Goal: Navigation & Orientation: Understand site structure

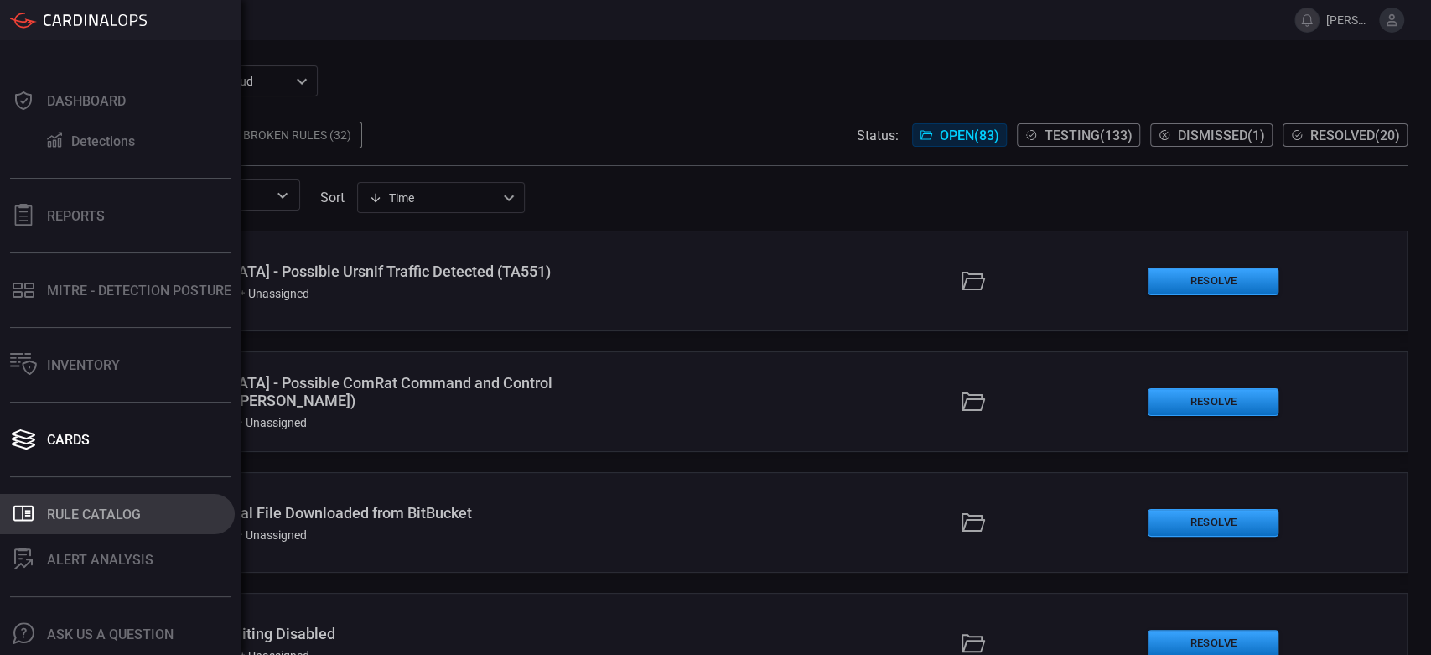
click at [76, 520] on div "Rule Catalog" at bounding box center [94, 514] width 94 height 16
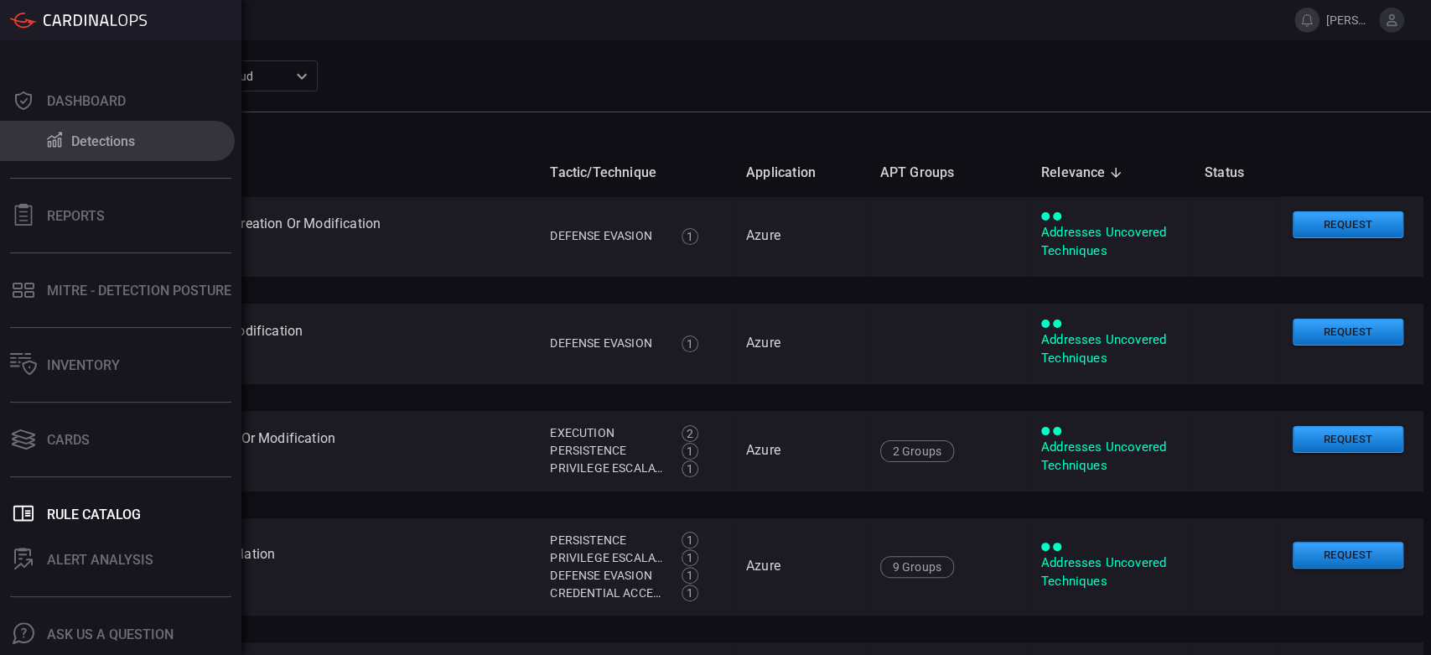
click at [92, 142] on div "Detections" at bounding box center [103, 141] width 64 height 16
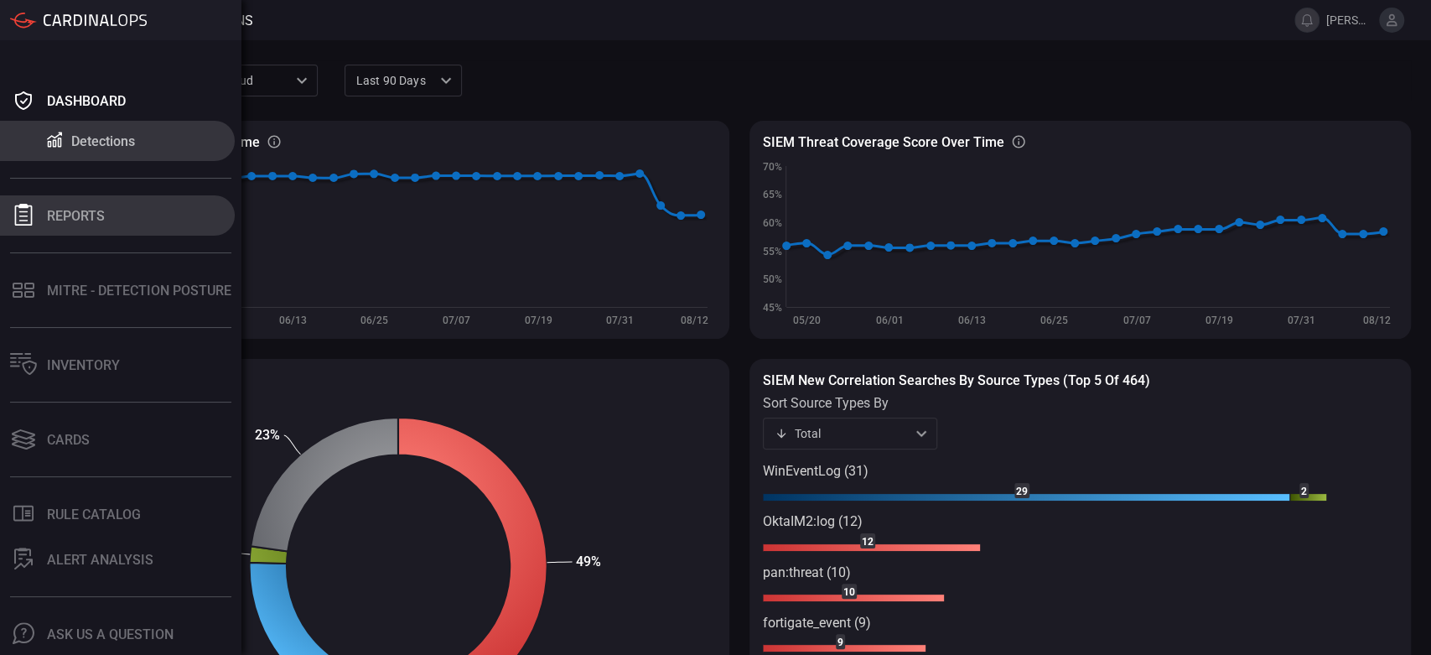
click at [18, 226] on div at bounding box center [23, 215] width 27 height 23
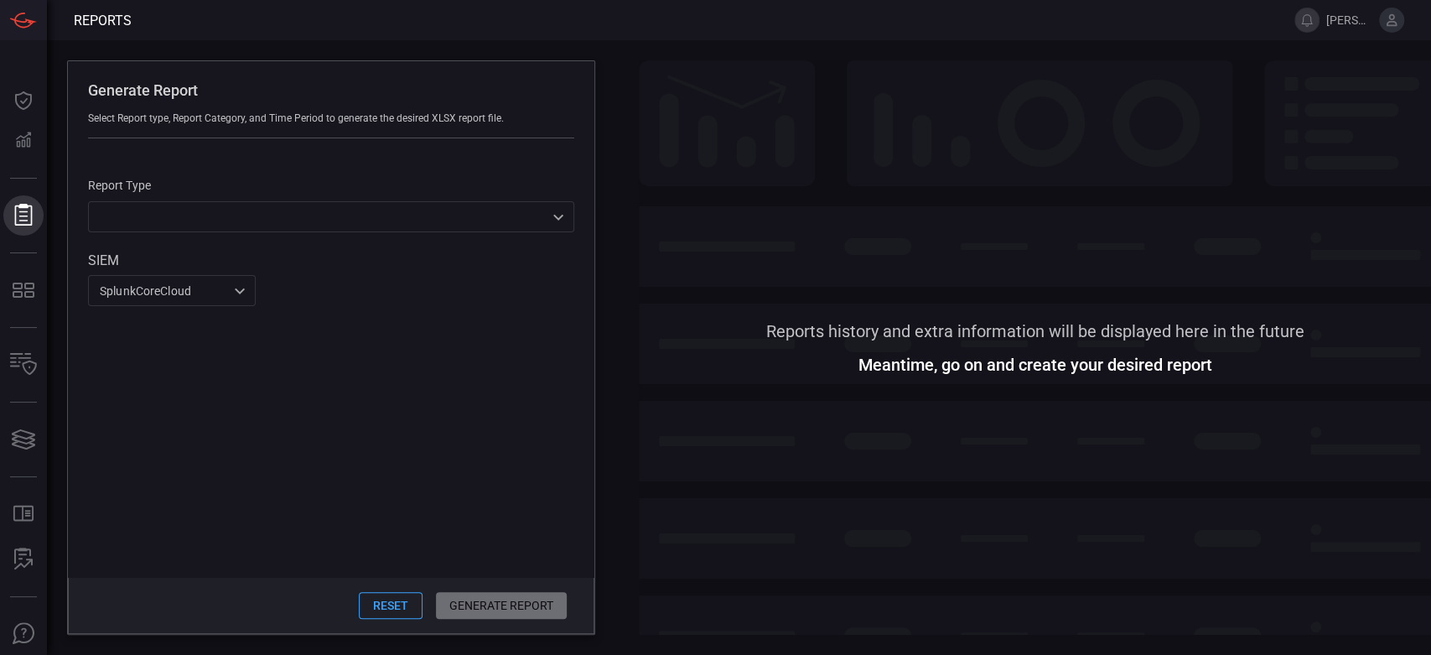
click at [20, 210] on icon at bounding box center [24, 215] width 22 height 22
click at [29, 142] on icon at bounding box center [23, 139] width 15 height 15
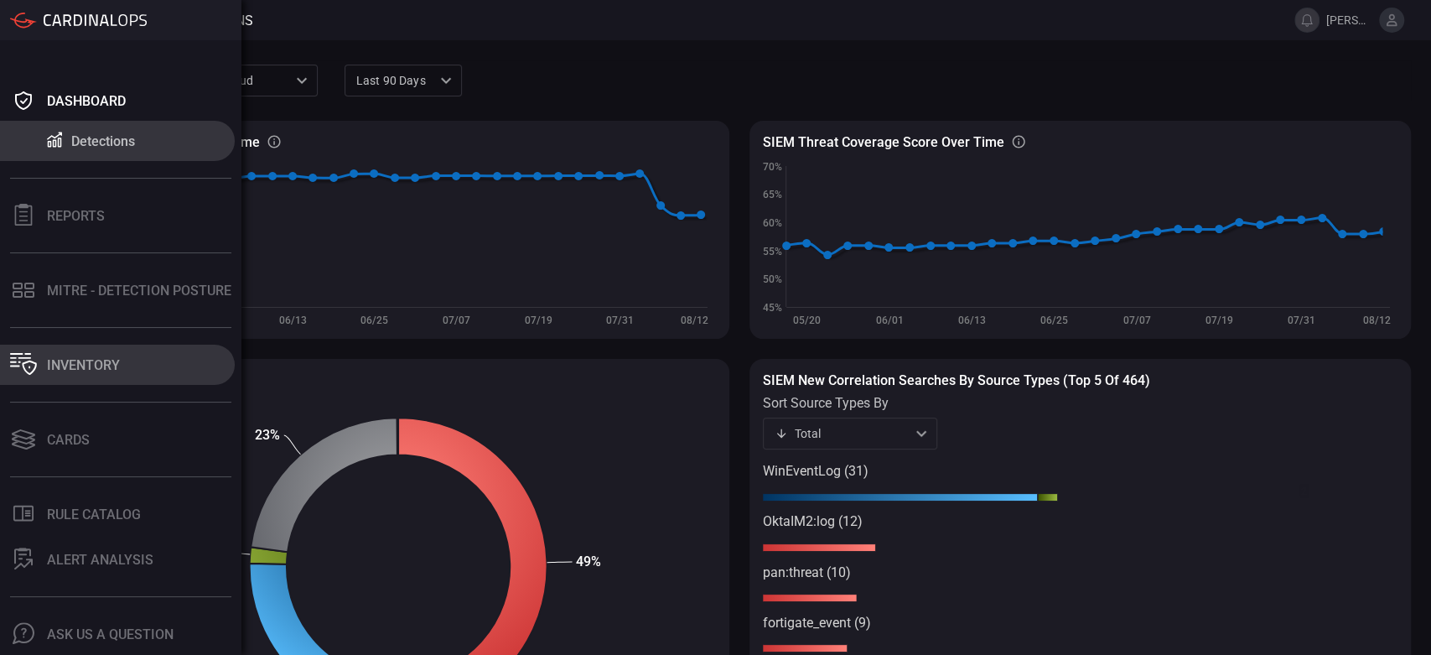
click at [144, 364] on button "Inventory" at bounding box center [117, 364] width 235 height 40
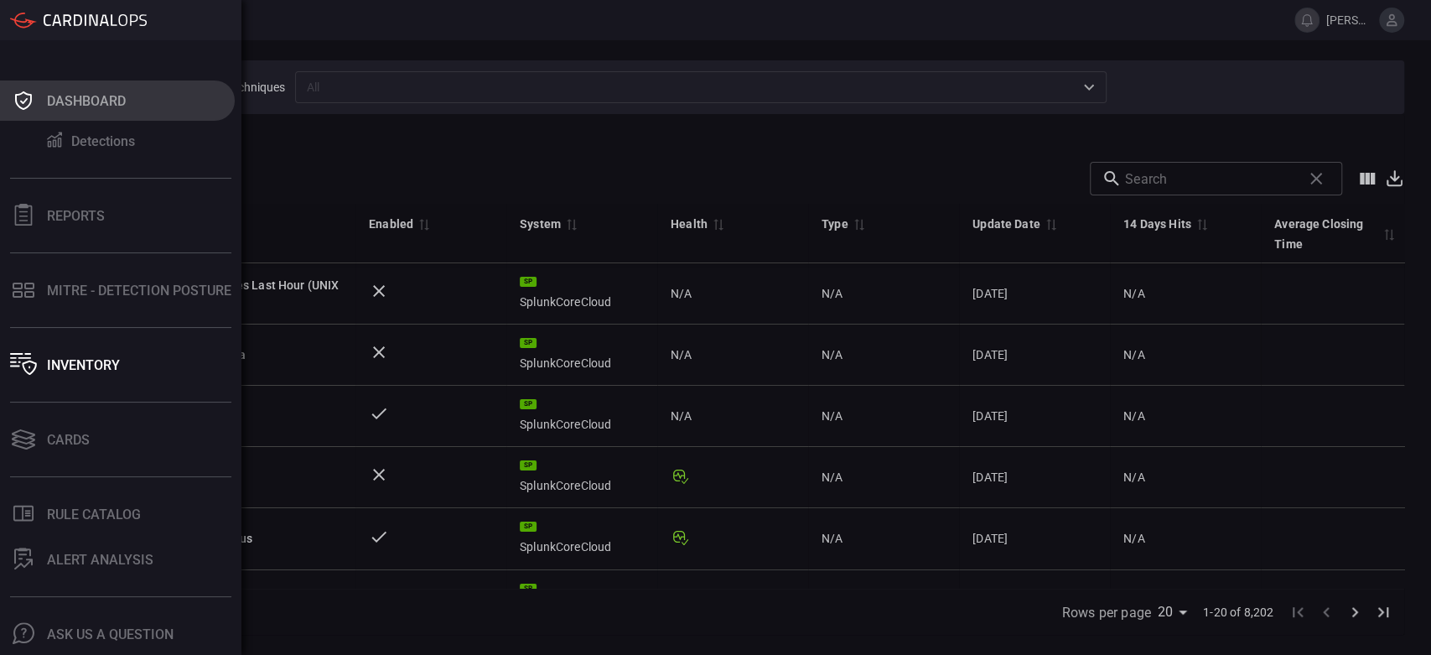
click at [65, 111] on button "Dashboard" at bounding box center [117, 100] width 235 height 40
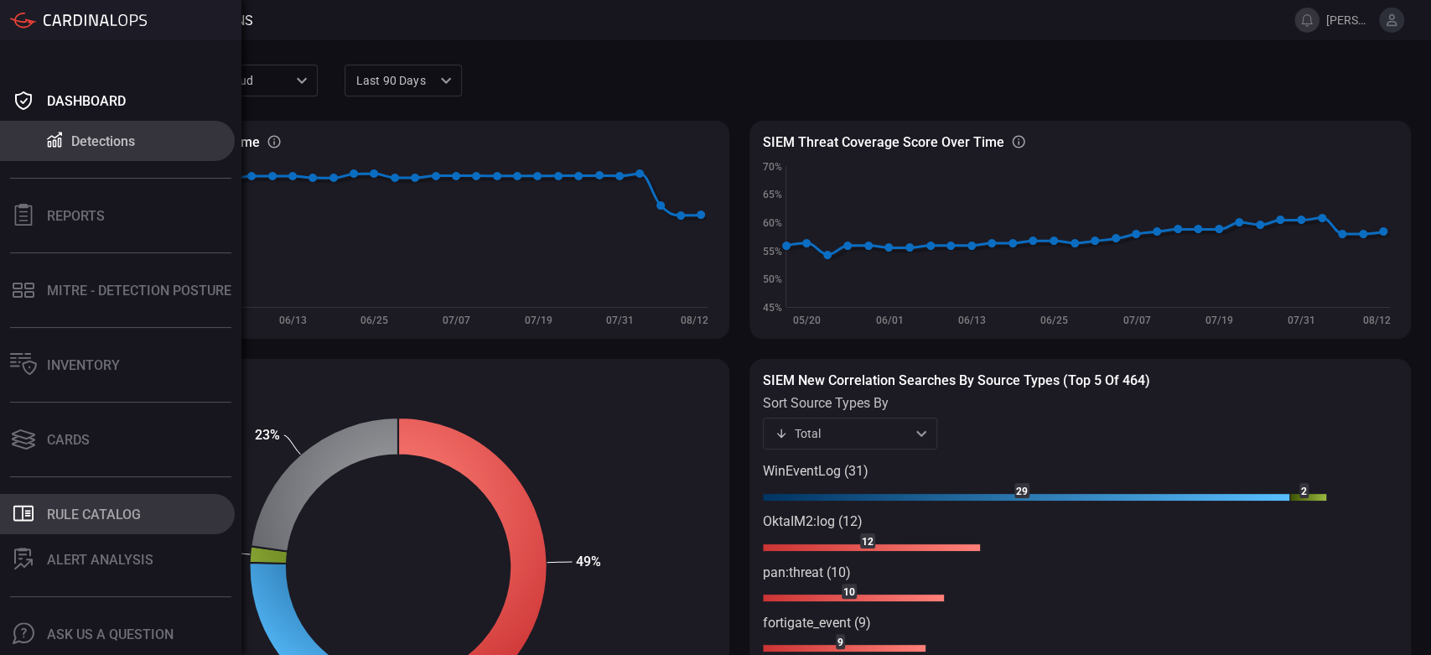
click at [107, 506] on div "Rule Catalog" at bounding box center [94, 514] width 94 height 16
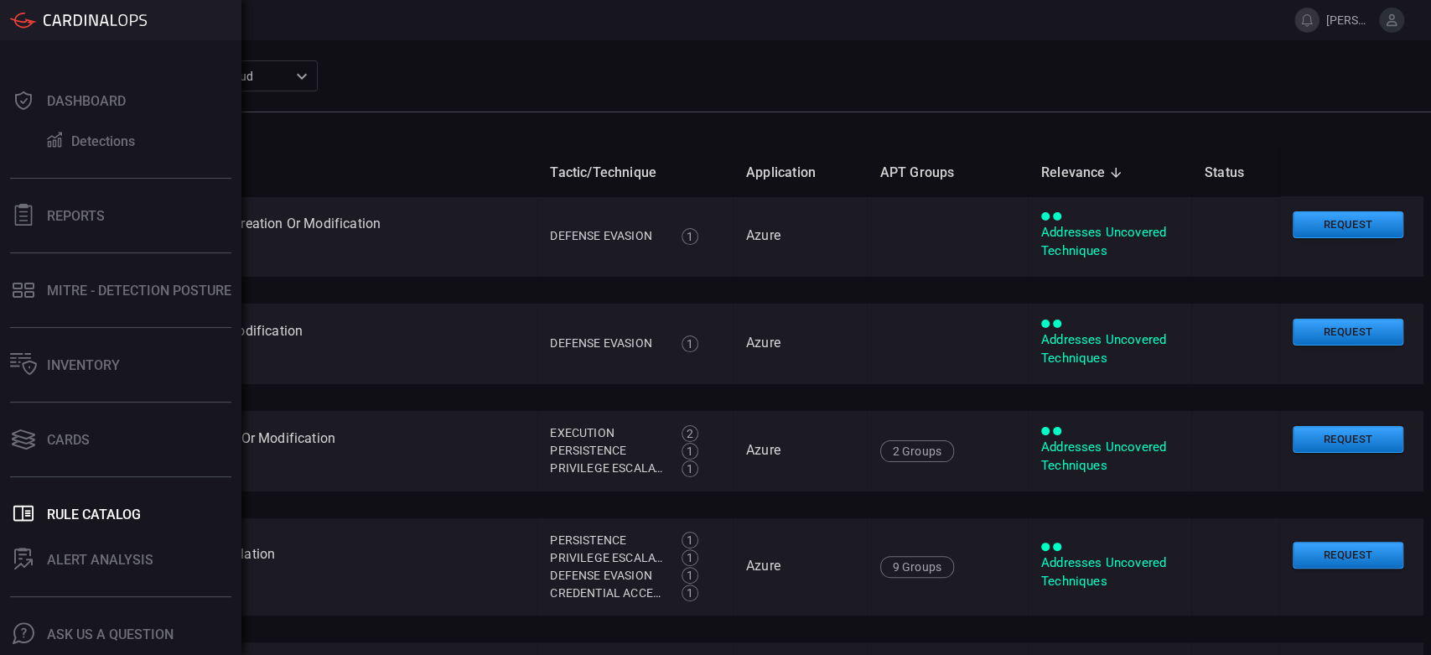
click at [68, 13] on div at bounding box center [78, 20] width 137 height 17
click at [47, 18] on icon at bounding box center [95, 20] width 103 height 12
click at [74, 139] on div "Detections" at bounding box center [103, 141] width 64 height 16
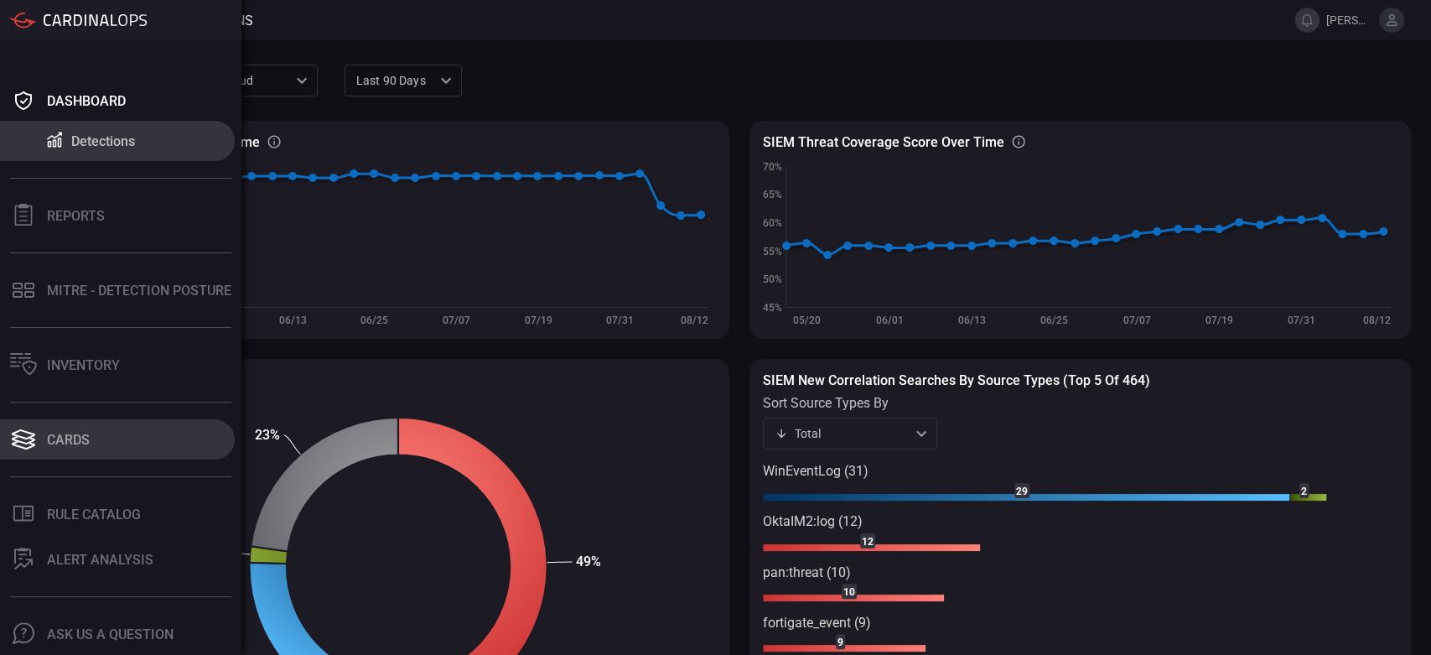
click at [77, 447] on div "Cards" at bounding box center [68, 440] width 43 height 16
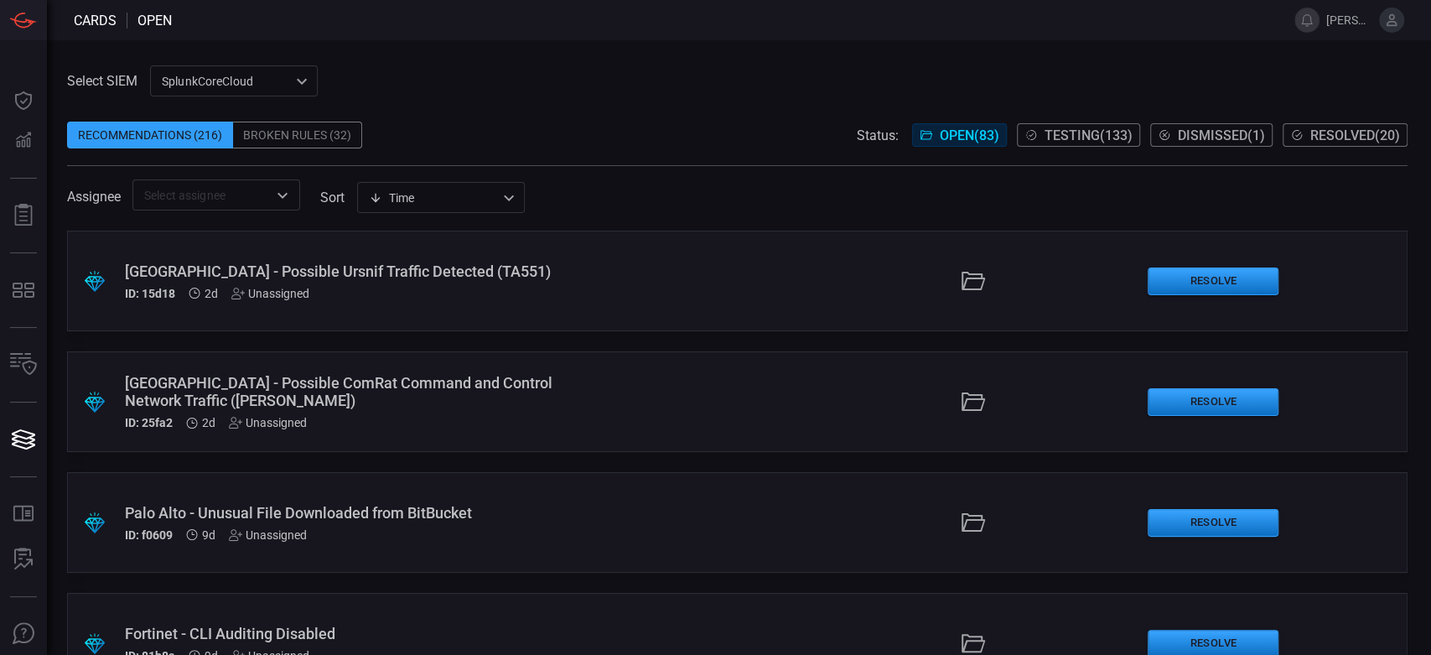
click at [1349, 140] on span "Resolved ( 20 )" at bounding box center [1355, 135] width 90 height 16
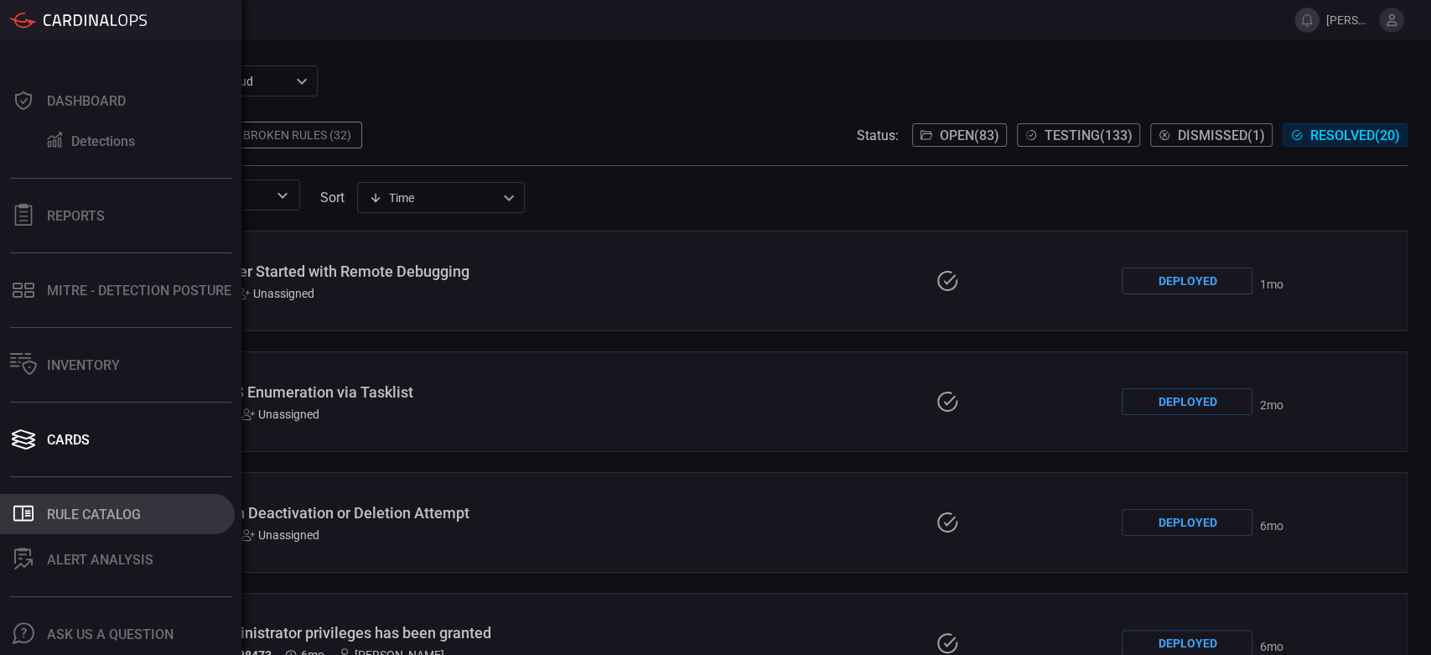
click at [93, 514] on div "Rule Catalog" at bounding box center [94, 514] width 94 height 16
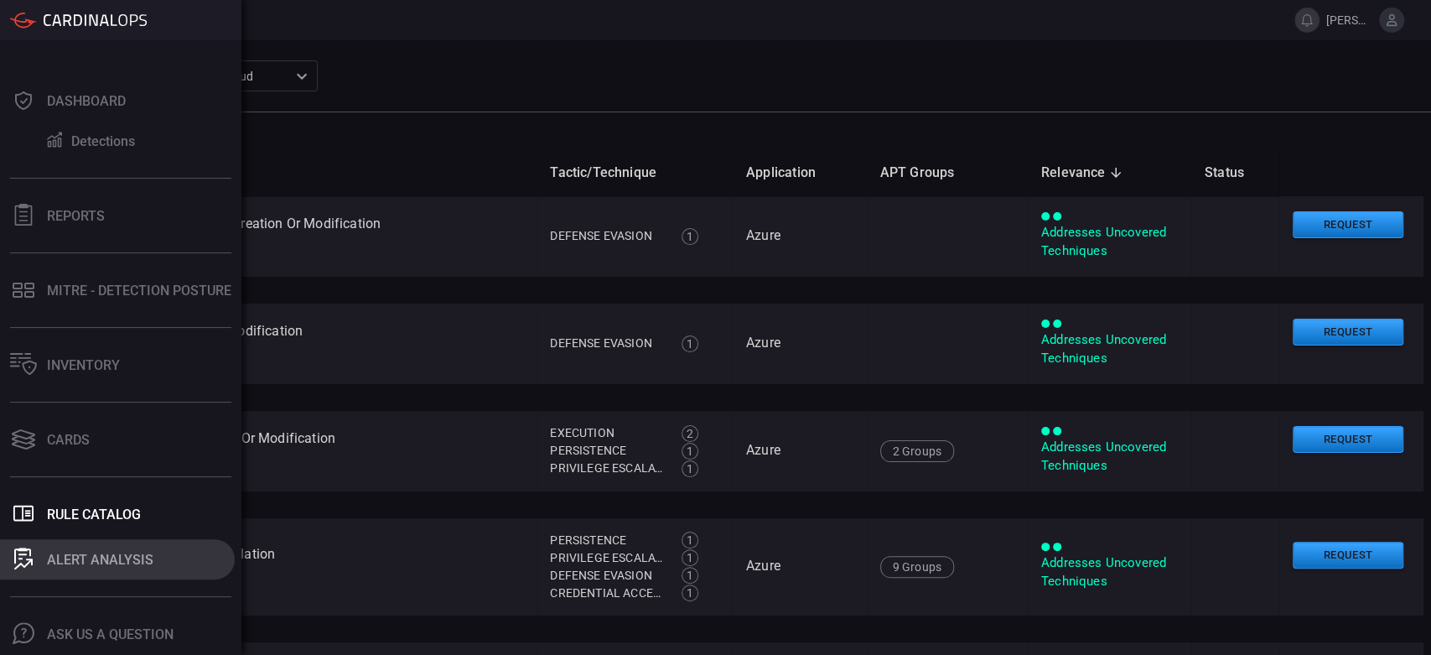
click at [133, 559] on div "ALERT ANALYSIS" at bounding box center [100, 560] width 106 height 16
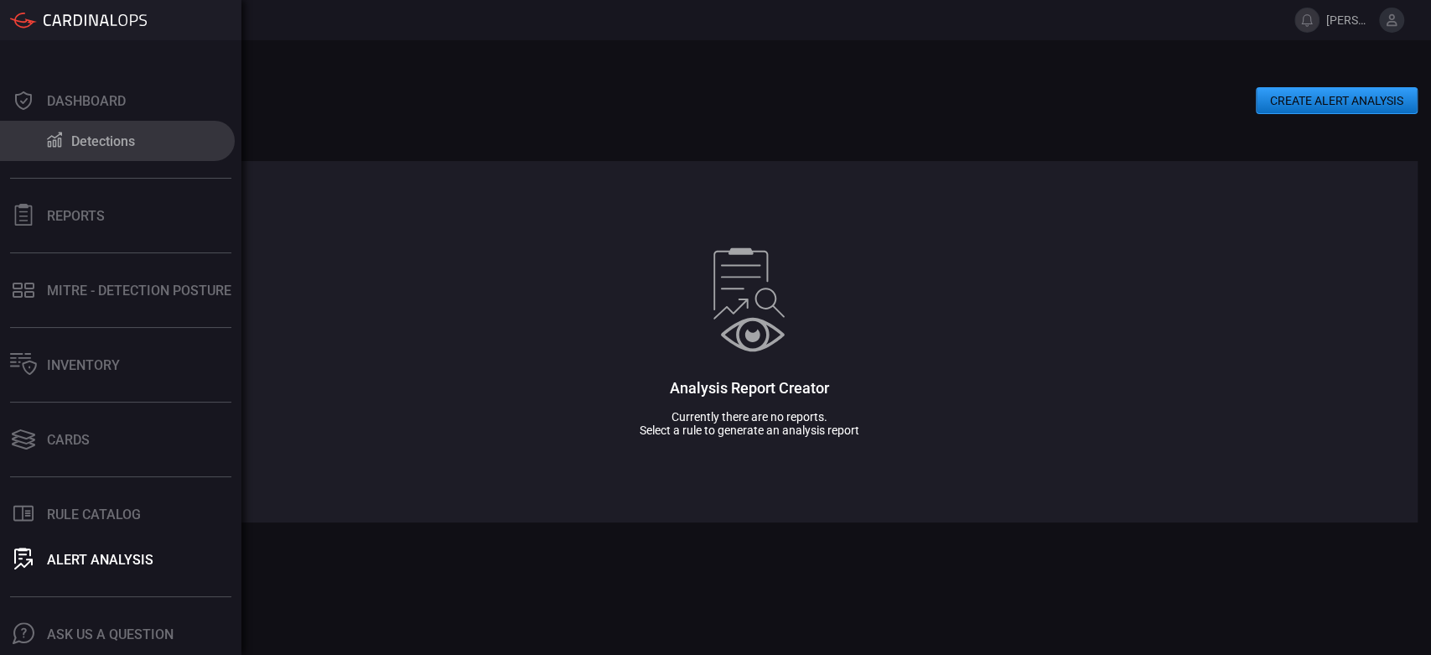
click at [92, 141] on div "Detections" at bounding box center [103, 141] width 64 height 16
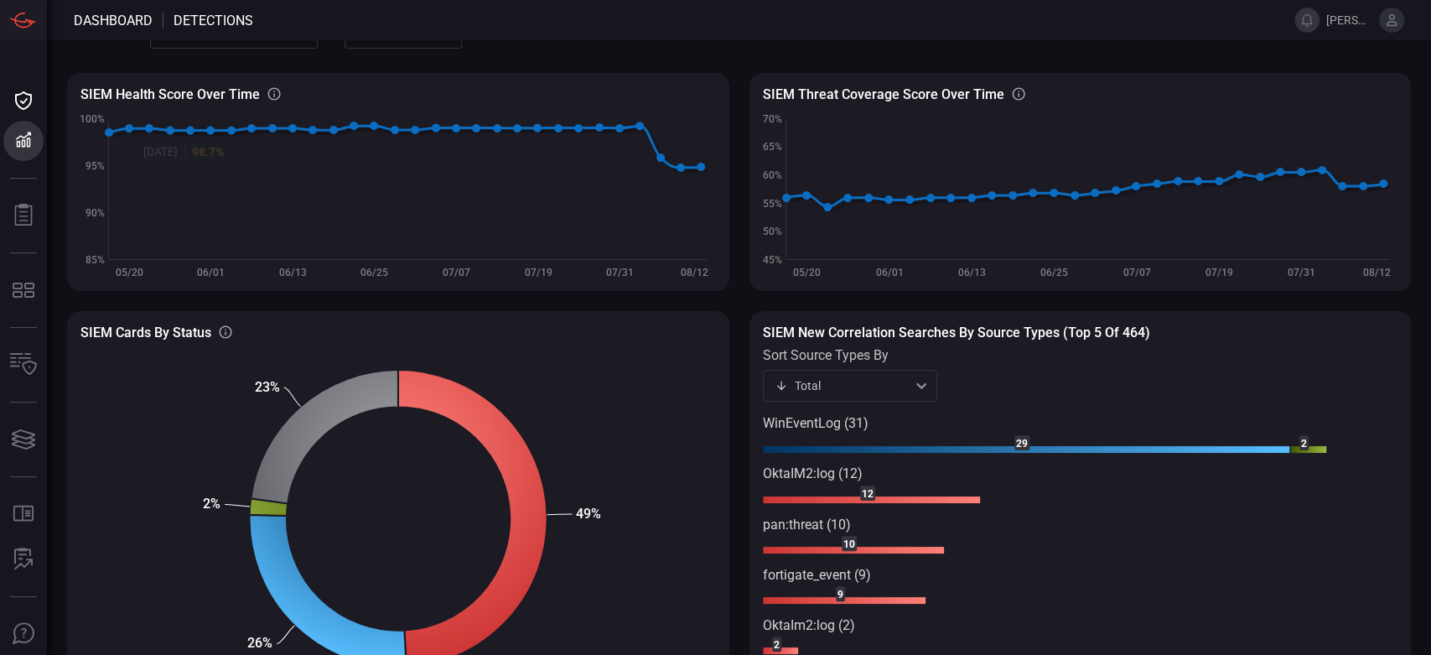
scroll to position [93, 0]
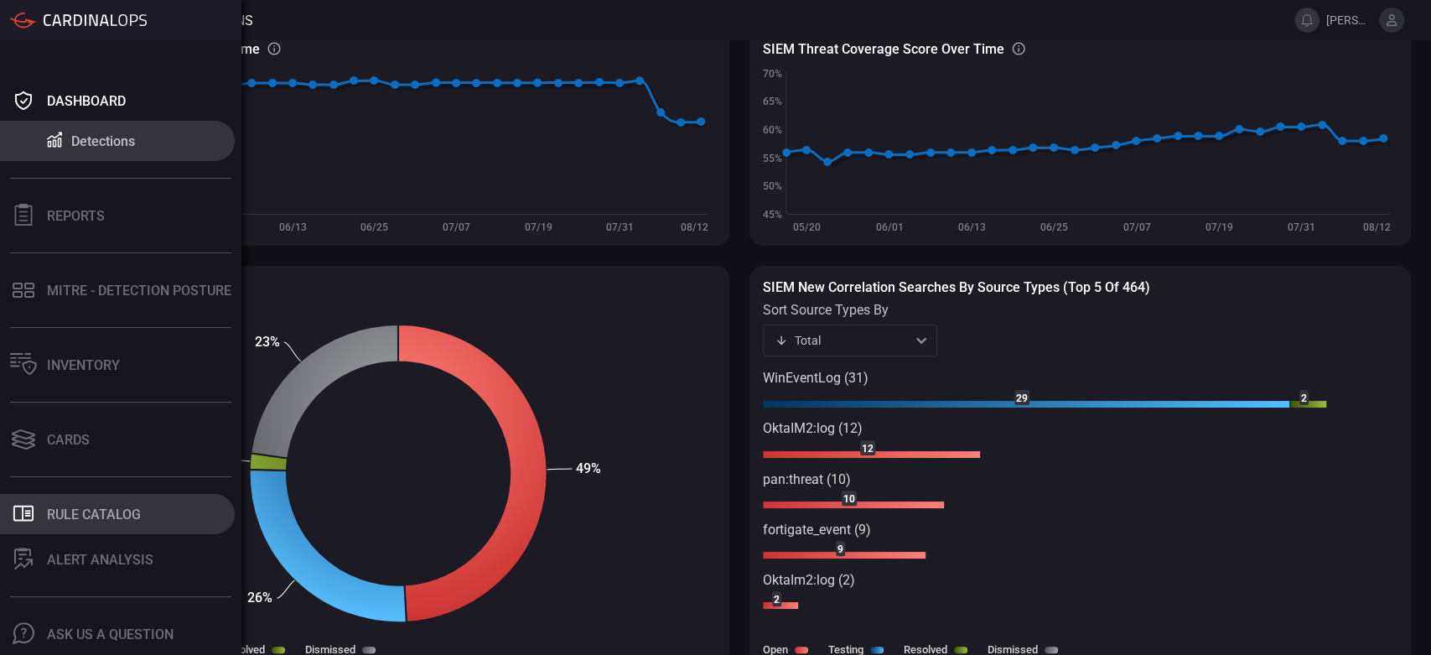
click at [147, 514] on button ".st0_rule_catalog_icon{fill: currentColor;} Rule Catalog" at bounding box center [117, 514] width 235 height 40
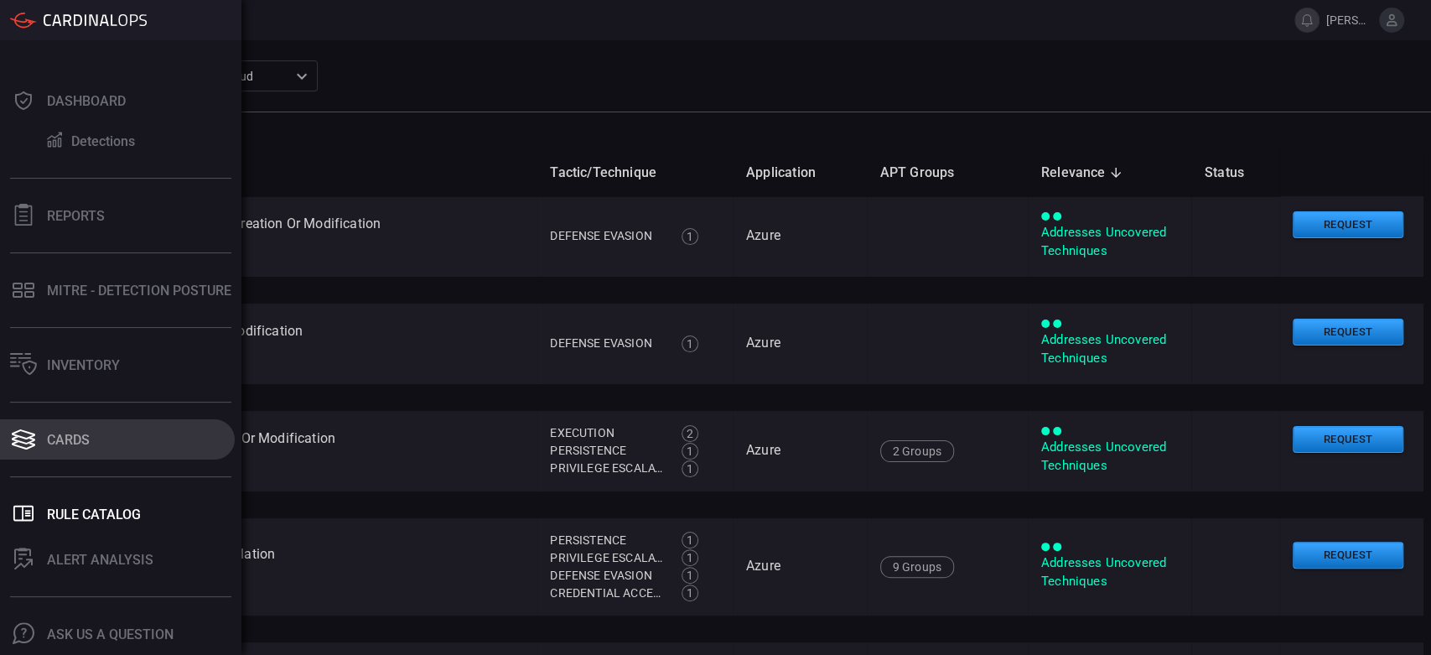
click at [38, 444] on button "Cards" at bounding box center [117, 439] width 235 height 40
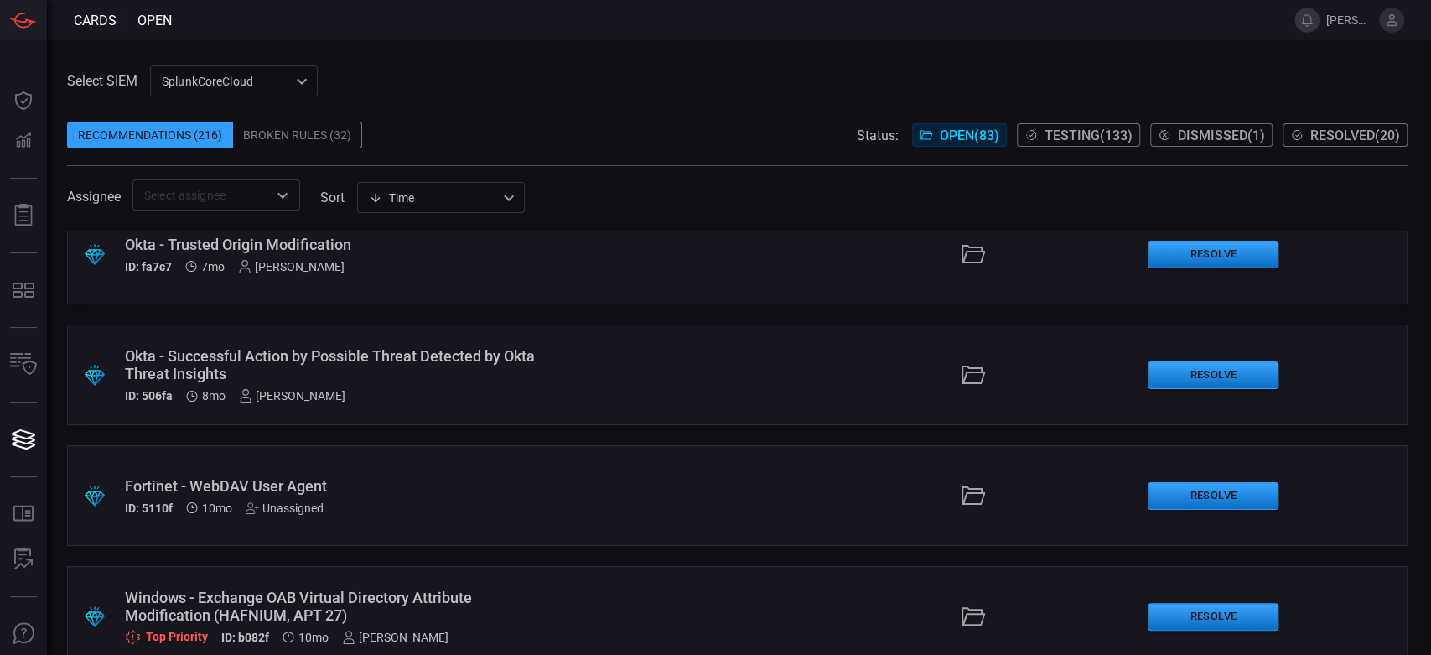
scroll to position [9594, 0]
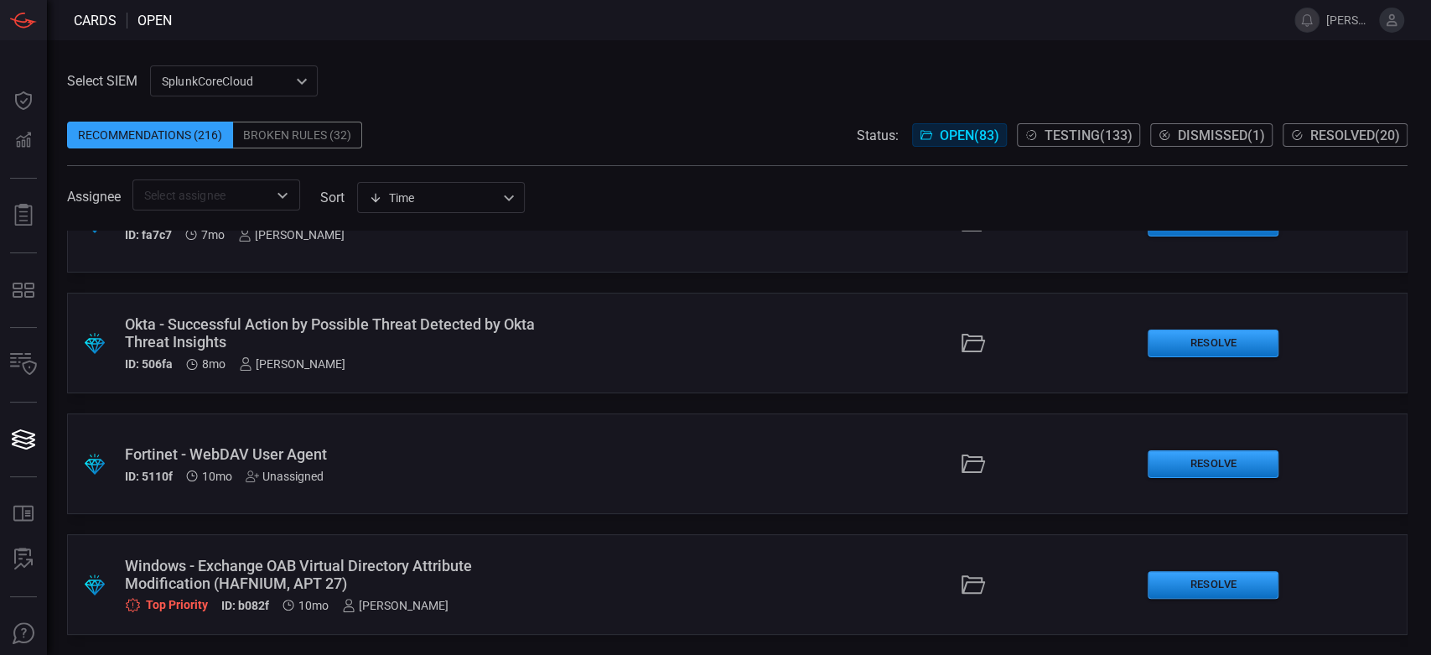
click at [937, 652] on div ".suggested_cards_icon{fill:url(#suggested_cards_icon);} [GEOGRAPHIC_DATA] - Pos…" at bounding box center [737, 442] width 1340 height 424
